Goal: Information Seeking & Learning: Find specific fact

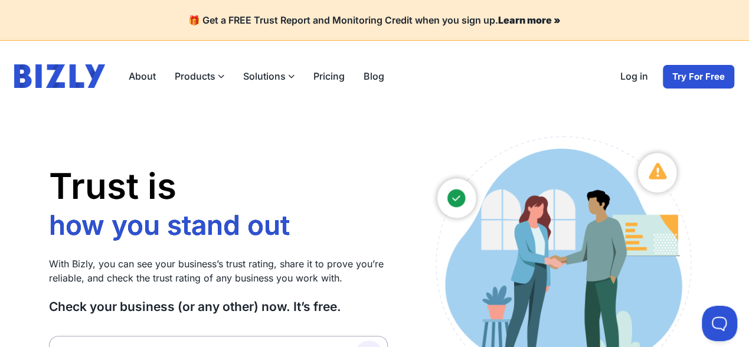
click at [637, 72] on link "Log in" at bounding box center [633, 76] width 47 height 25
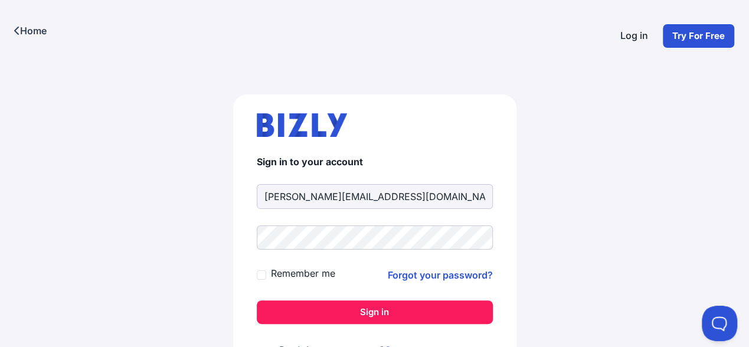
type input "briant@aristel.com.au"
click at [367, 307] on button "Sign in" at bounding box center [375, 312] width 236 height 24
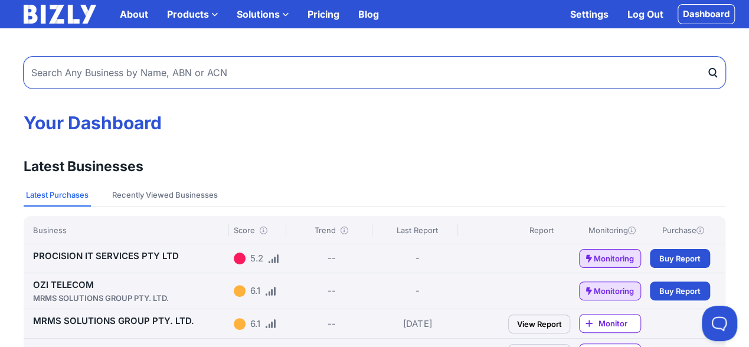
click at [61, 75] on input "text" at bounding box center [374, 73] width 701 height 32
type input "bellbond"
click button "submit" at bounding box center [0, 0] width 0 height 0
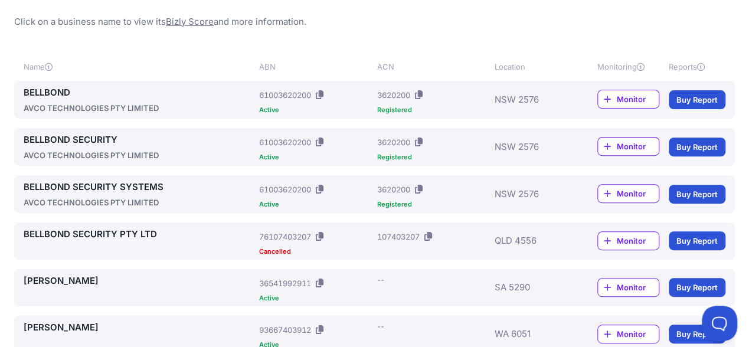
scroll to position [123, 0]
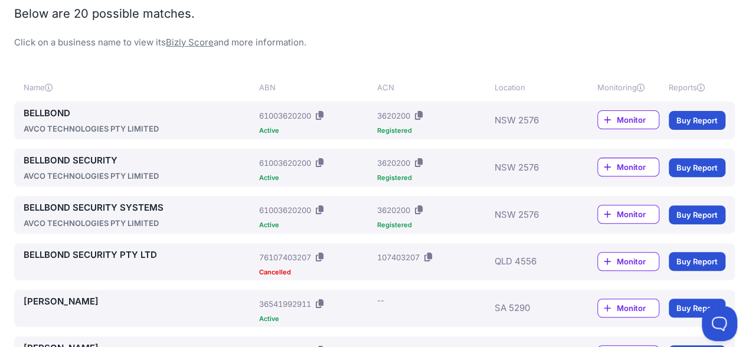
click at [65, 112] on link "BELLBOND" at bounding box center [139, 113] width 231 height 14
